Goal: Task Accomplishment & Management: Manage account settings

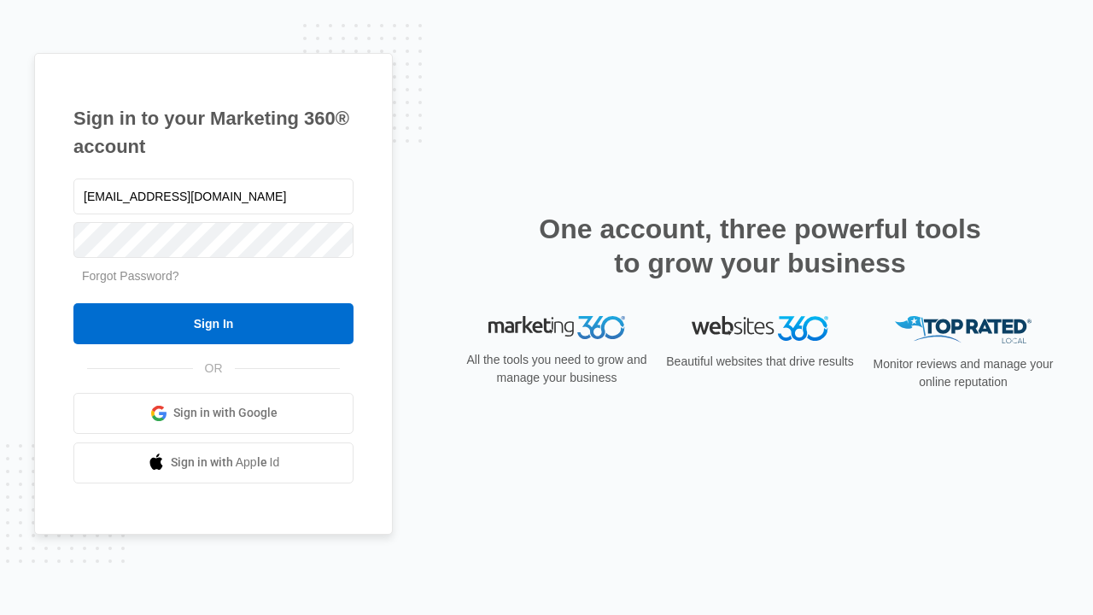
type input "[EMAIL_ADDRESS][DOMAIN_NAME]"
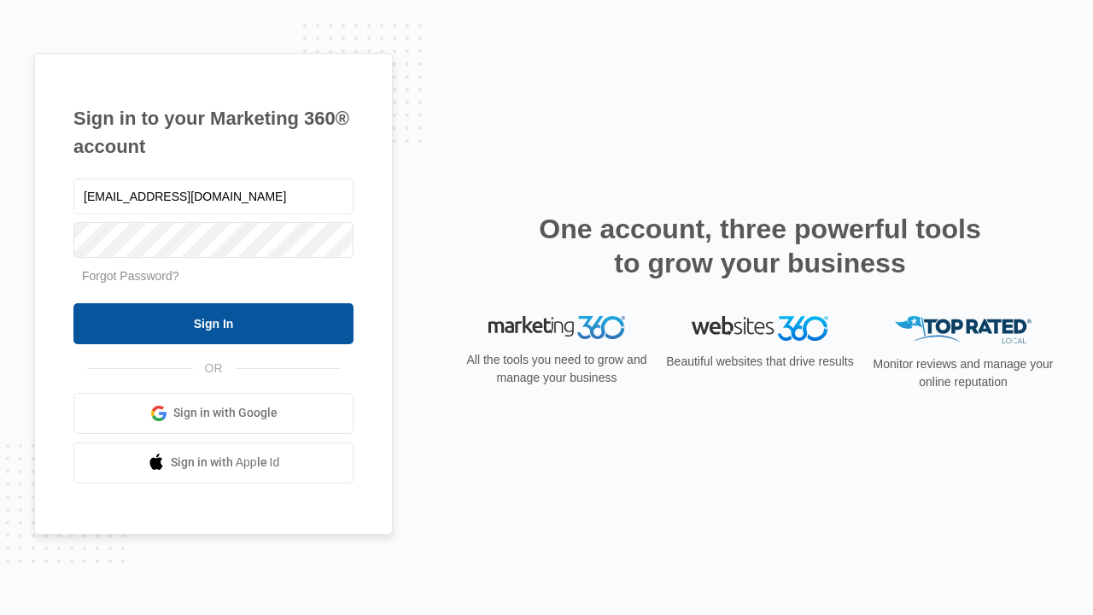
click at [213, 323] on input "Sign In" at bounding box center [213, 323] width 280 height 41
